Goal: Check status: Check status

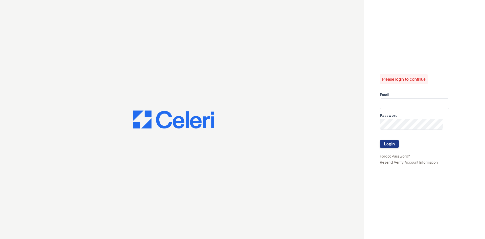
type input "[EMAIL_ADDRESS][DOMAIN_NAME]"
click at [393, 138] on div at bounding box center [414, 135] width 69 height 10
click at [393, 143] on button "Login" at bounding box center [389, 144] width 19 height 8
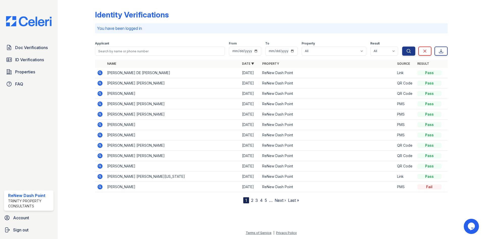
click at [100, 125] on icon at bounding box center [100, 124] width 6 height 6
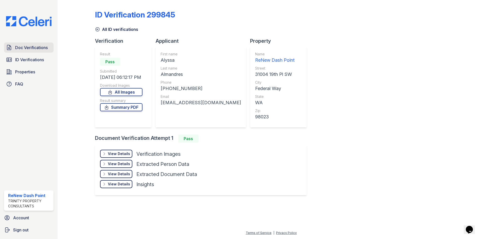
click at [30, 43] on link "Doc Verifications" at bounding box center [28, 47] width 49 height 10
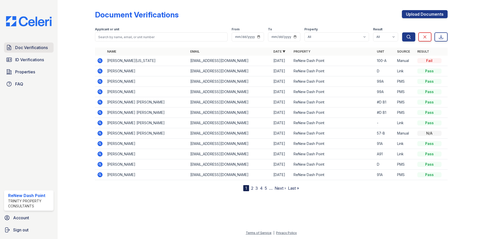
click at [34, 49] on span "Doc Verifications" at bounding box center [31, 47] width 33 height 6
click at [39, 59] on span "ID Verifications" at bounding box center [29, 60] width 29 height 6
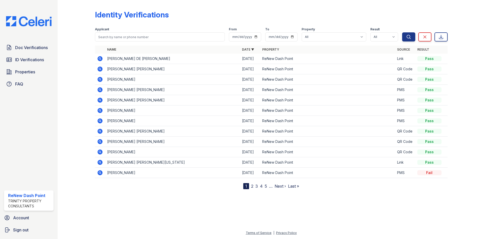
click at [101, 78] on icon at bounding box center [99, 79] width 5 height 5
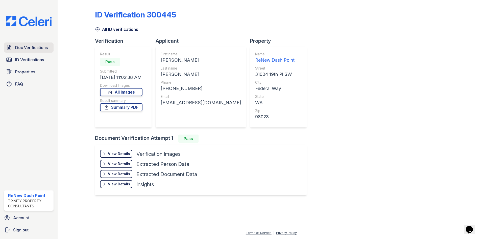
click at [39, 51] on link "Doc Verifications" at bounding box center [28, 47] width 49 height 10
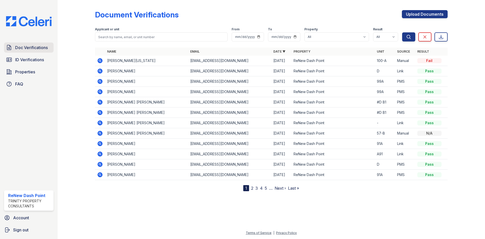
click at [34, 43] on link "Doc Verifications" at bounding box center [28, 47] width 49 height 10
click at [101, 84] on icon at bounding box center [99, 81] width 5 height 5
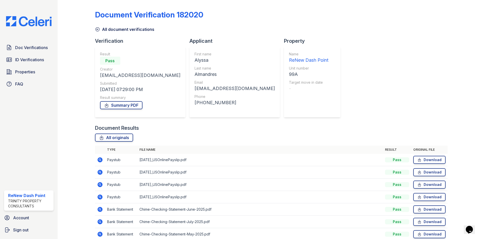
scroll to position [24, 0]
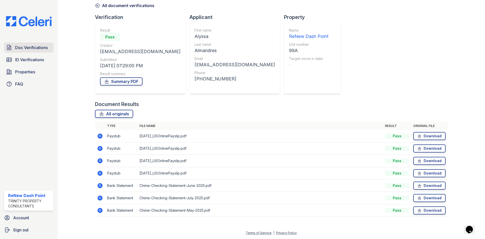
click at [47, 48] on span "Doc Verifications" at bounding box center [31, 47] width 33 height 6
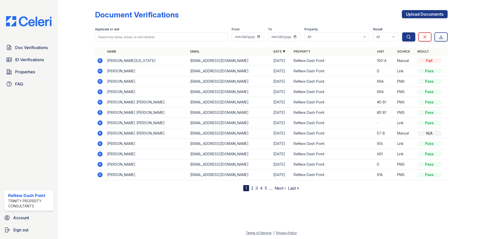
click at [102, 91] on icon at bounding box center [99, 91] width 5 height 5
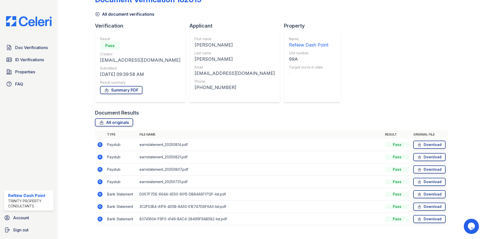
scroll to position [24, 0]
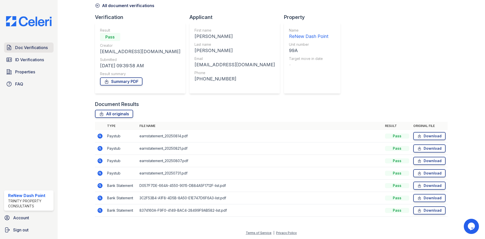
click at [41, 50] on span "Doc Verifications" at bounding box center [31, 47] width 33 height 6
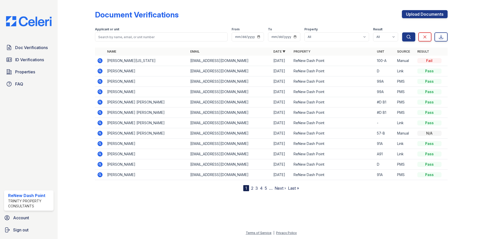
click at [101, 70] on icon at bounding box center [99, 70] width 5 height 5
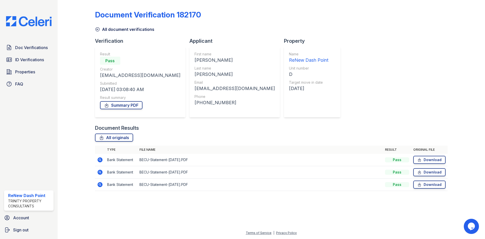
click at [100, 160] on icon at bounding box center [99, 159] width 1 height 1
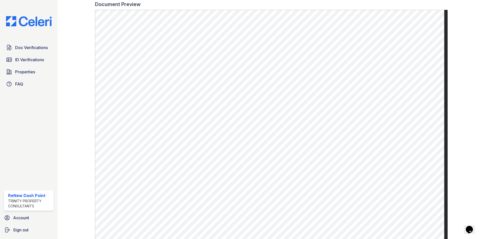
scroll to position [242, 0]
